Goal: Task Accomplishment & Management: Use online tool/utility

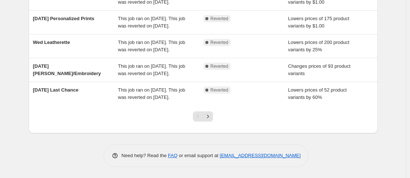
scroll to position [271, 0]
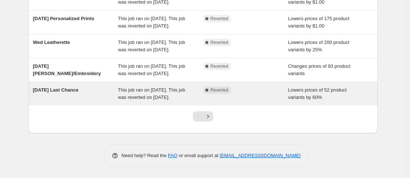
click at [146, 96] on div "This job ran on [DATE]. This job was reverted on [DATE]." at bounding box center [160, 94] width 85 height 15
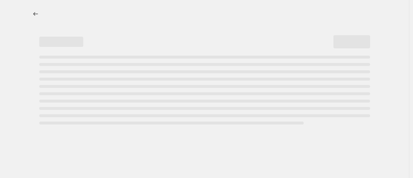
select select "percentage"
select select "no_change"
select select "product_status"
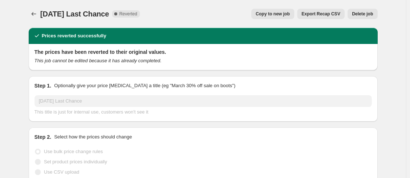
select select "collection"
click at [285, 14] on span "Copy to new job" at bounding box center [272, 14] width 34 height 6
select select "percentage"
select select "no_change"
select select "collection"
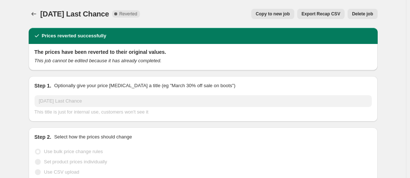
select select "product_status"
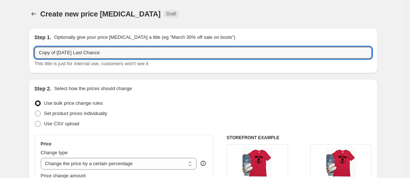
drag, startPoint x: 61, startPoint y: 52, endPoint x: 9, endPoint y: 59, distance: 52.2
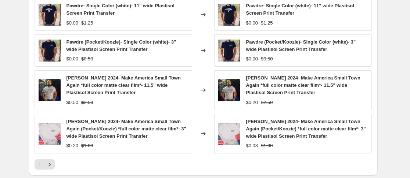
scroll to position [681, 0]
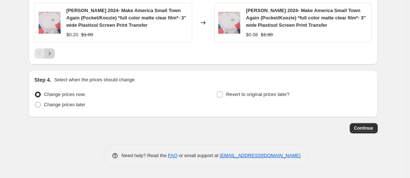
type input "Tuesday Last Chance"
click at [49, 58] on button "Next" at bounding box center [49, 53] width 10 height 10
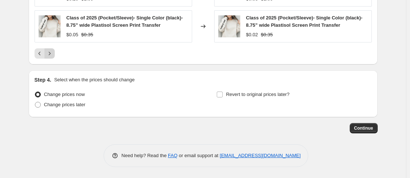
click at [49, 58] on button "Next" at bounding box center [49, 53] width 10 height 10
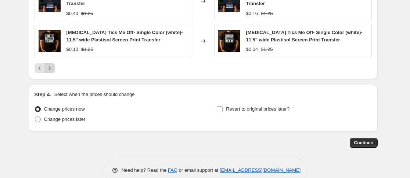
scroll to position [673, 0]
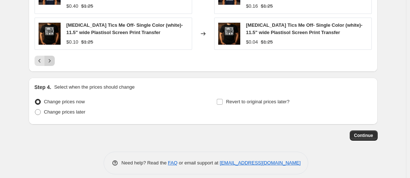
click at [53, 65] on icon "Next" at bounding box center [49, 60] width 7 height 7
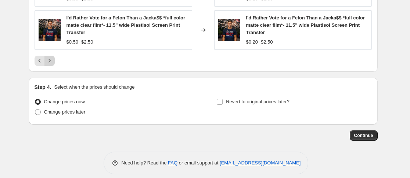
click at [51, 61] on icon "Next" at bounding box center [49, 60] width 7 height 7
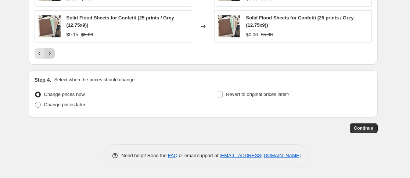
click at [51, 55] on icon "Next" at bounding box center [49, 53] width 7 height 7
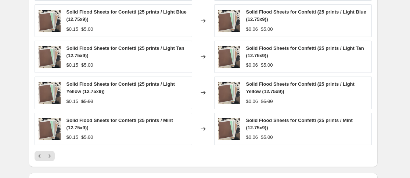
scroll to position [601, 0]
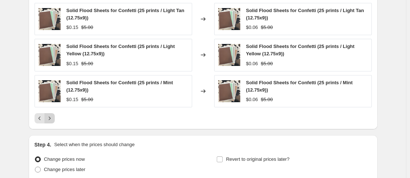
click at [50, 119] on icon "Next" at bounding box center [49, 118] width 7 height 7
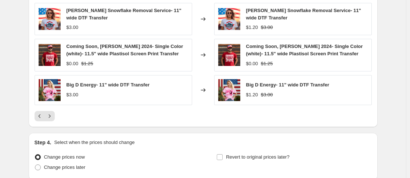
click at [128, 77] on div "Big D Energy- 11" wide DTF Transfer $3.00" at bounding box center [113, 90] width 157 height 30
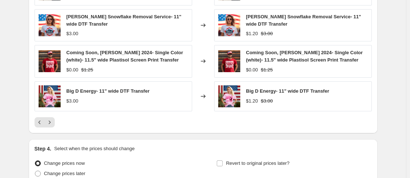
scroll to position [664, 0]
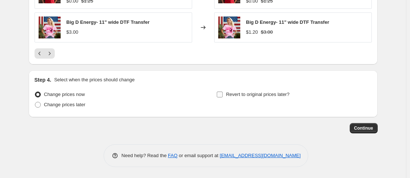
click at [222, 94] on input "Revert to original prices later?" at bounding box center [220, 95] width 6 height 6
checkbox input "true"
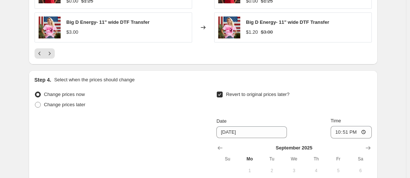
scroll to position [753, 0]
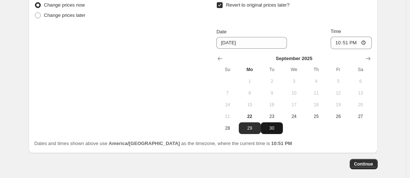
click at [274, 129] on span "30" at bounding box center [272, 129] width 16 height 6
type input "9/30/2025"
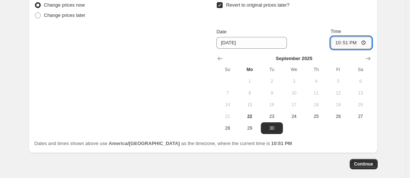
click at [338, 44] on input "22:51" at bounding box center [350, 43] width 41 height 12
type input "23:59"
click at [39, 14] on span at bounding box center [38, 15] width 6 height 6
click at [35, 13] on input "Change prices later" at bounding box center [35, 12] width 0 height 0
radio input "true"
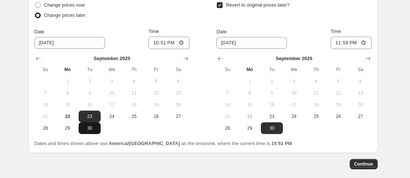
click at [94, 132] on button "30" at bounding box center [90, 129] width 22 height 12
click at [95, 115] on span "23" at bounding box center [89, 117] width 16 height 6
type input "9/23/2025"
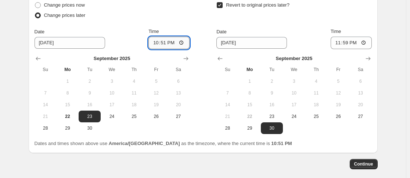
click at [155, 42] on input "22:51" at bounding box center [168, 43] width 41 height 12
type input "00:00"
click at [207, 91] on div "Change prices now Change prices later Date 9/23/2025 Time 00:00 September 2025 …" at bounding box center [203, 67] width 337 height 134
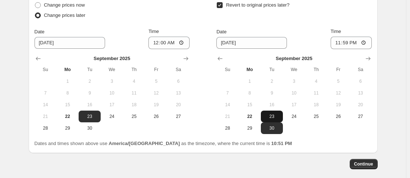
click at [275, 114] on span "23" at bounding box center [272, 117] width 16 height 6
type input "9/23/2025"
click at [370, 166] on span "Continue" at bounding box center [363, 165] width 19 height 6
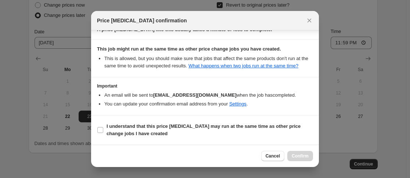
scroll to position [137, 0]
click at [99, 131] on input "I understand that this price change job may run at the same time as other price…" at bounding box center [100, 130] width 6 height 6
checkbox input "true"
click at [307, 161] on button "Confirm" at bounding box center [300, 156] width 26 height 10
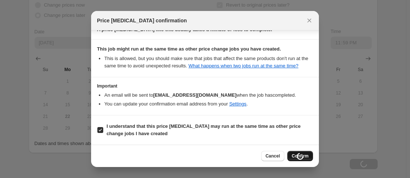
scroll to position [753, 0]
